Goal: Information Seeking & Learning: Learn about a topic

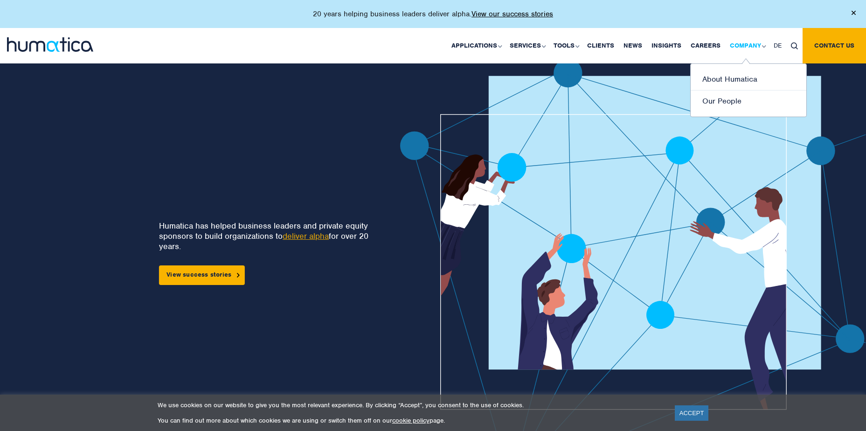
click at [730, 42] on link "Company" at bounding box center [747, 45] width 44 height 35
click at [721, 101] on link "Our People" at bounding box center [748, 100] width 116 height 21
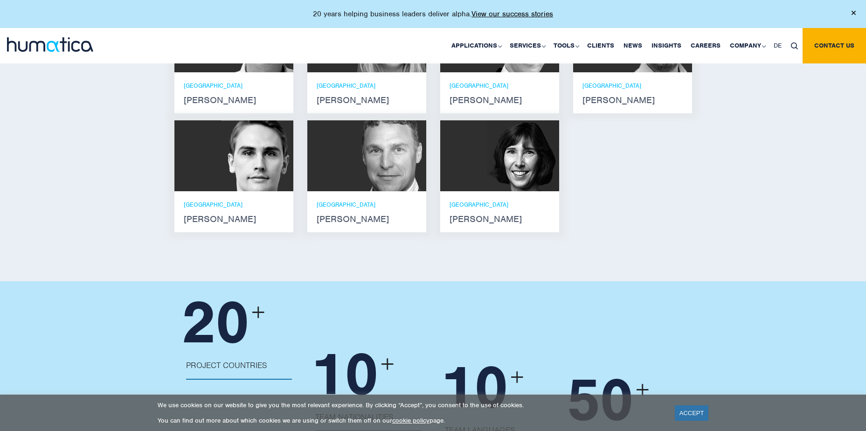
scroll to position [793, 0]
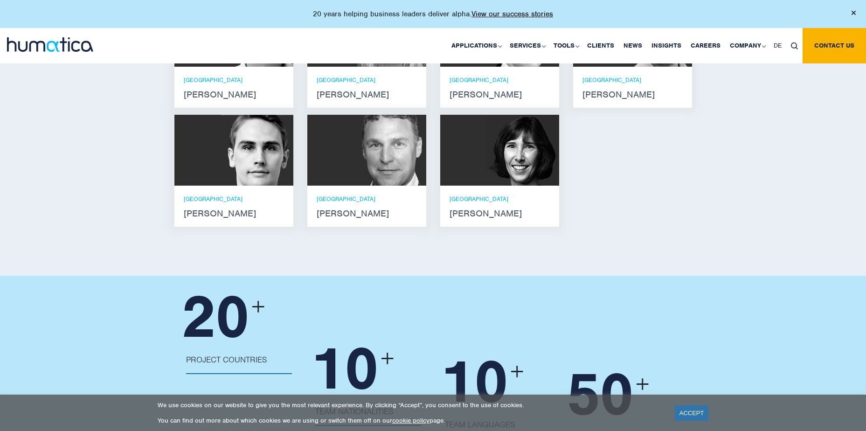
click at [461, 195] on p "LONDON" at bounding box center [499, 199] width 100 height 8
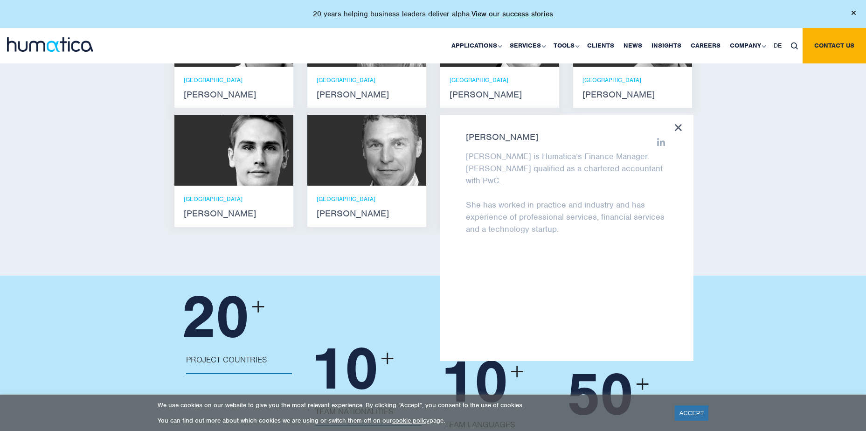
click at [784, 161] on div "Meet our leadership team Andros Payne He holds degrees in Electrical and Mechan…" at bounding box center [433, 34] width 866 height 483
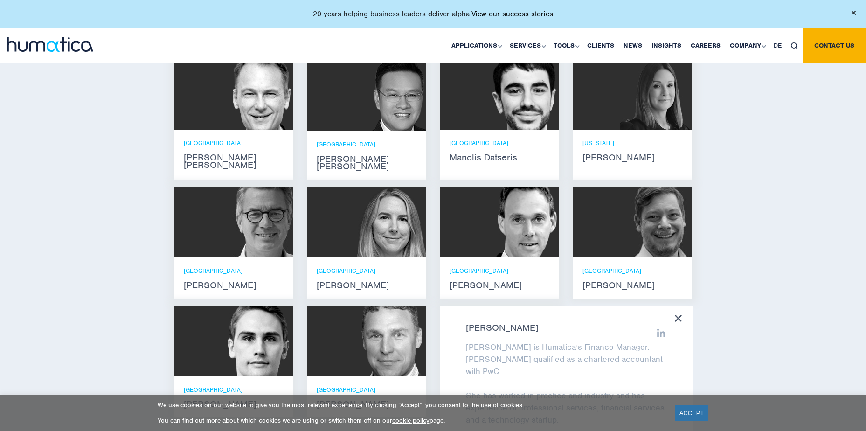
scroll to position [653, 0]
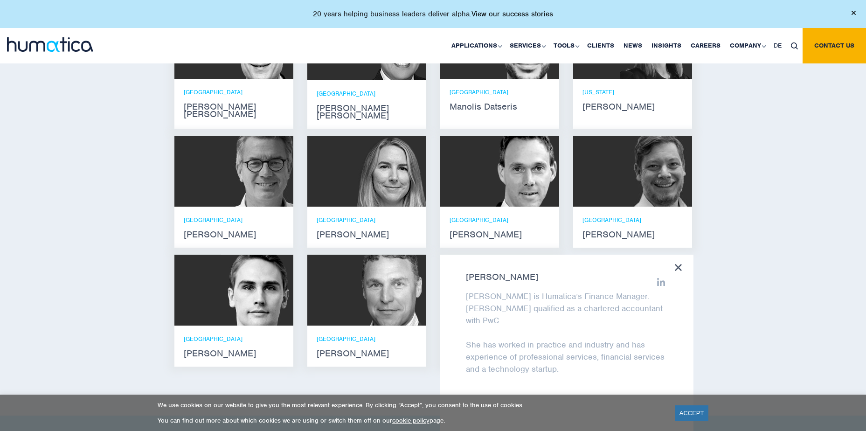
click at [853, 212] on div "Meet our leadership team Andros Payne He holds degrees in Electrical and Mechan…" at bounding box center [433, 174] width 866 height 483
click at [334, 195] on div at bounding box center [366, 171] width 119 height 71
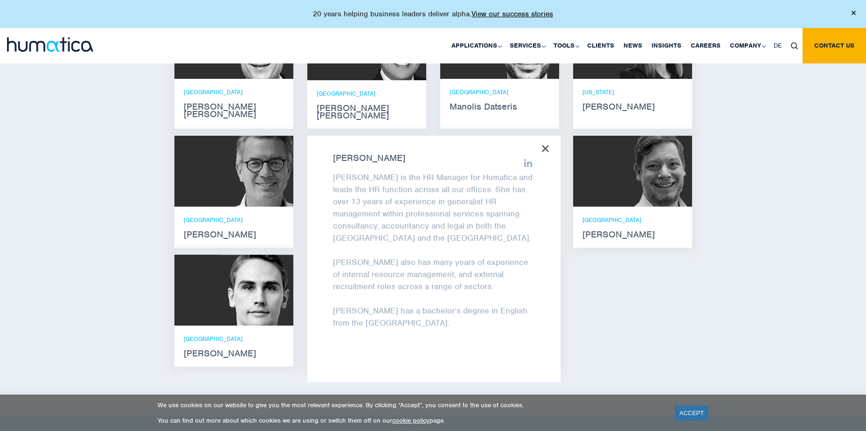
drag, startPoint x: 755, startPoint y: 276, endPoint x: 698, endPoint y: 258, distance: 59.6
click at [755, 276] on div "Meet our leadership team Andros Payne He holds degrees in Electrical and Mechan…" at bounding box center [433, 174] width 866 height 483
click at [548, 145] on icon at bounding box center [545, 148] width 7 height 7
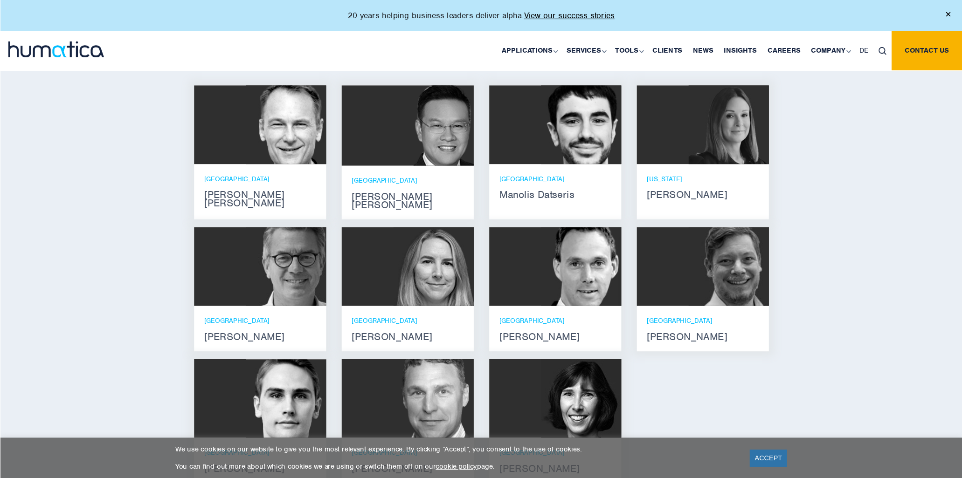
scroll to position [559, 0]
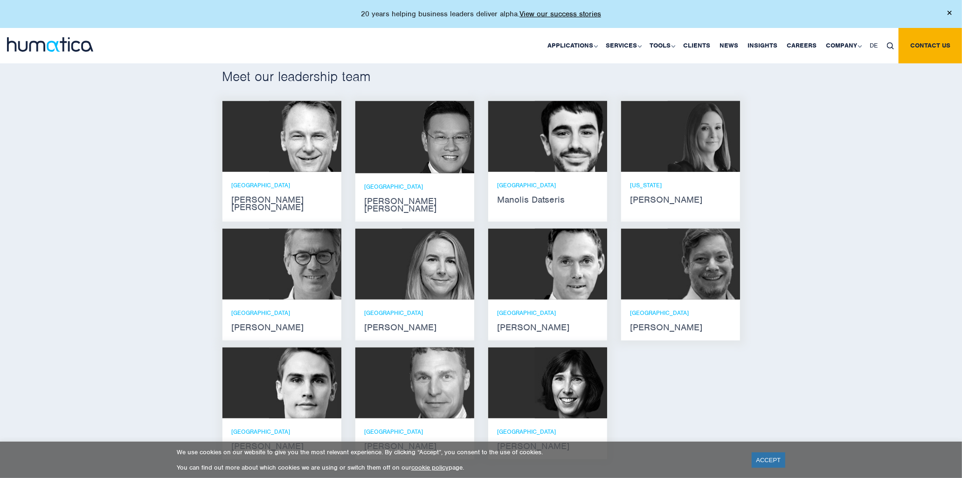
click at [380, 324] on strong "Zoë Fox" at bounding box center [415, 327] width 100 height 7
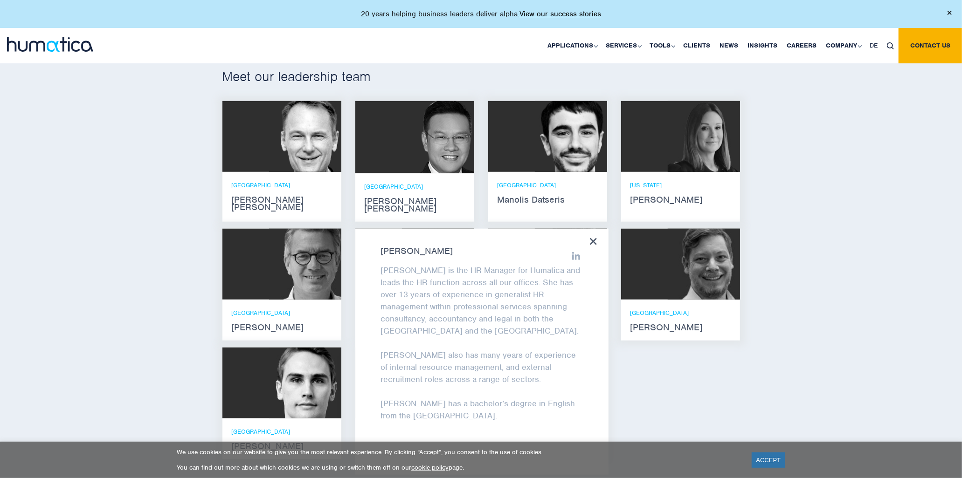
click at [814, 264] on div "Meet our leadership team Andros Payne He holds degrees in Electrical and Mechan…" at bounding box center [481, 267] width 962 height 483
click at [595, 238] on icon at bounding box center [593, 241] width 7 height 7
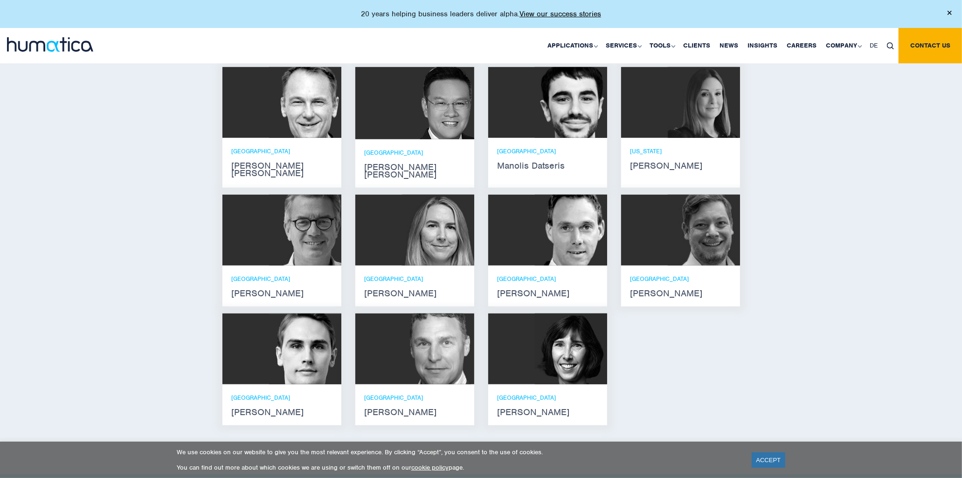
scroll to position [611, 0]
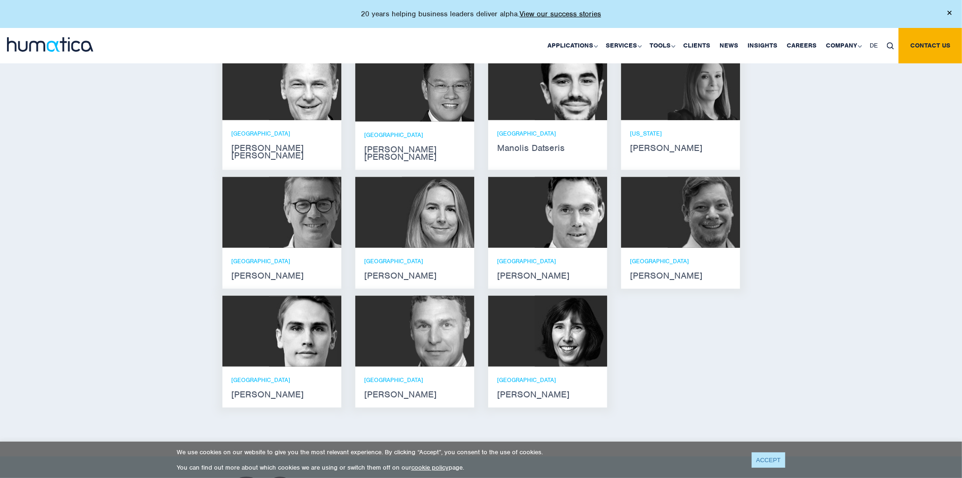
click at [772, 430] on link "ACCEPT" at bounding box center [769, 460] width 34 height 15
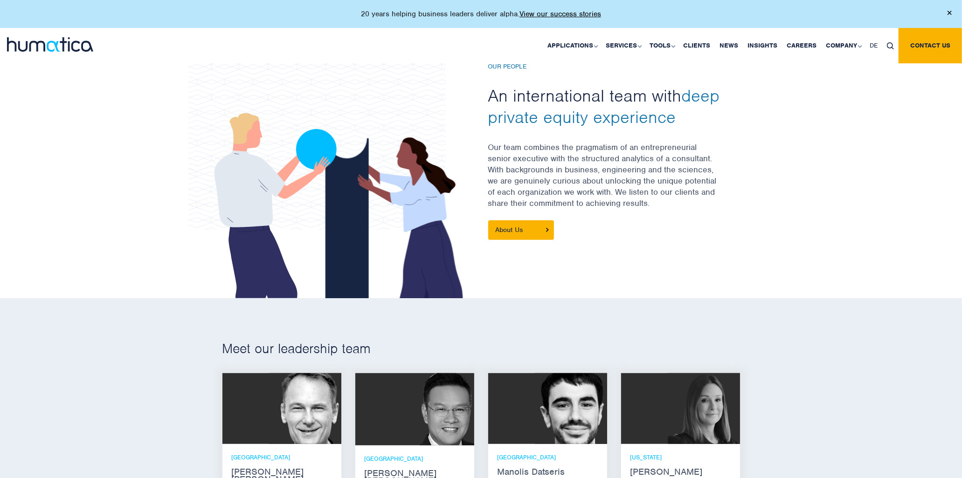
scroll to position [414, 0]
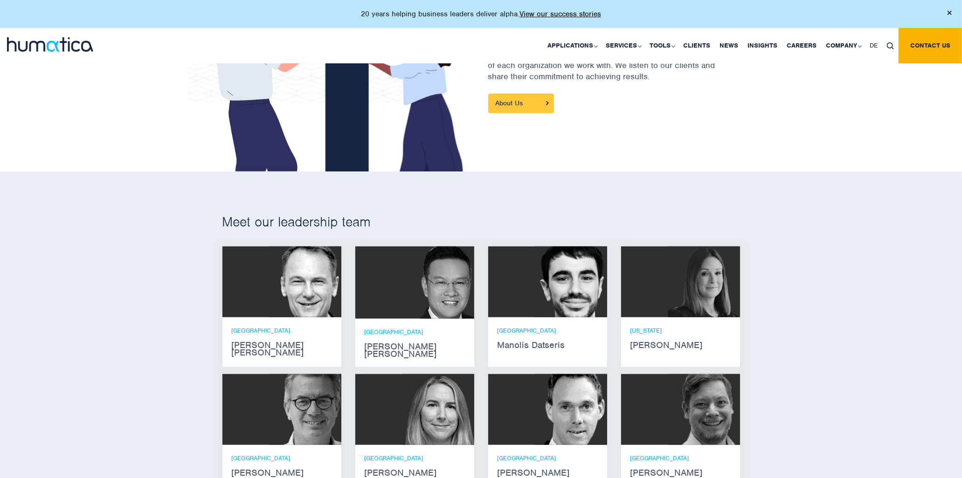
click at [521, 102] on link "About Us" at bounding box center [521, 104] width 66 height 20
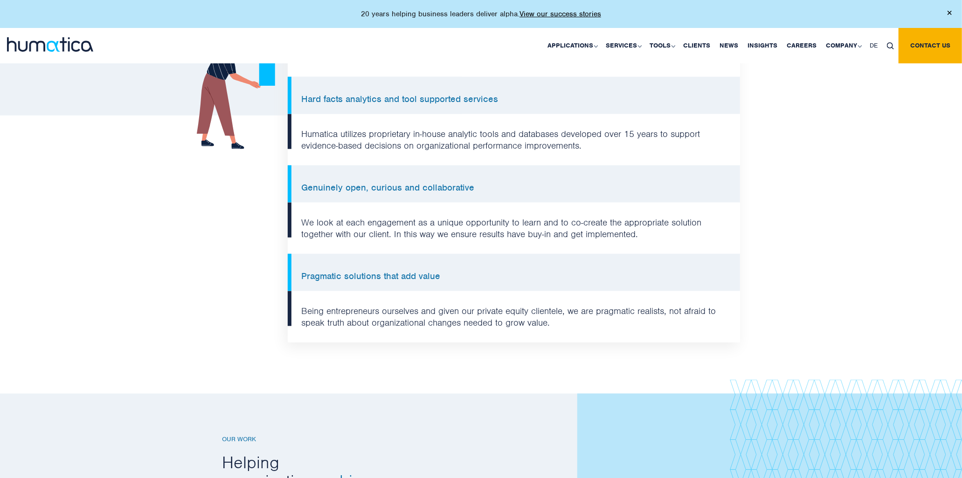
scroll to position [932, 0]
